Goal: Transaction & Acquisition: Subscribe to service/newsletter

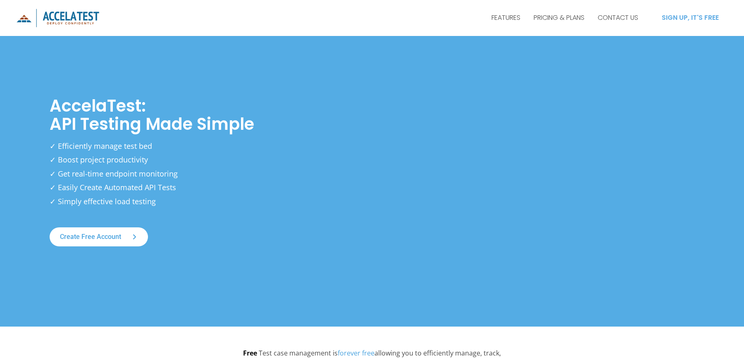
click at [694, 19] on div "SIGN UP, IT'S FREE" at bounding box center [690, 18] width 74 height 20
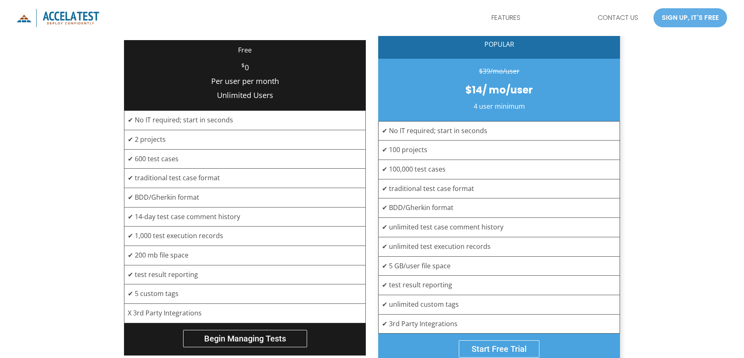
scroll to position [243, 0]
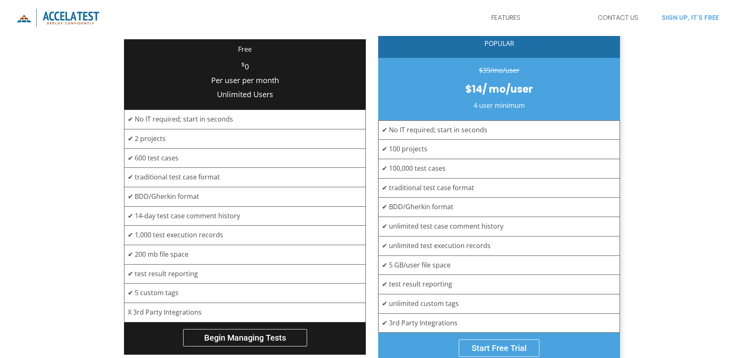
click at [670, 17] on div "SIGN UP, IT'S FREE" at bounding box center [690, 18] width 74 height 20
click at [501, 21] on link "FEATURES" at bounding box center [506, 17] width 42 height 21
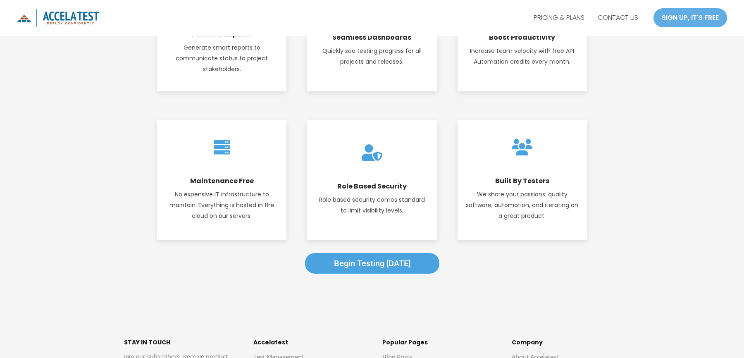
scroll to position [1238, 0]
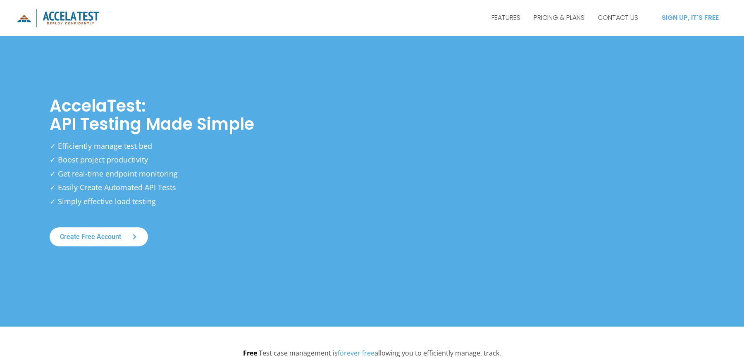
click at [682, 13] on div "SIGN UP, IT'S FREE" at bounding box center [690, 18] width 74 height 20
